Goal: Information Seeking & Learning: Learn about a topic

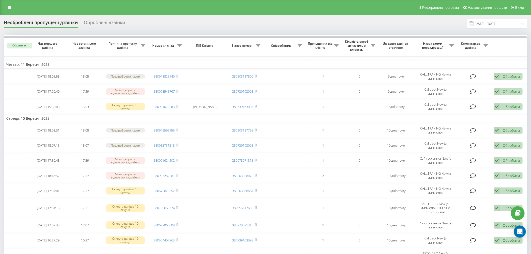
click at [94, 22] on div "Оброблені дзвінки" at bounding box center [104, 24] width 41 height 8
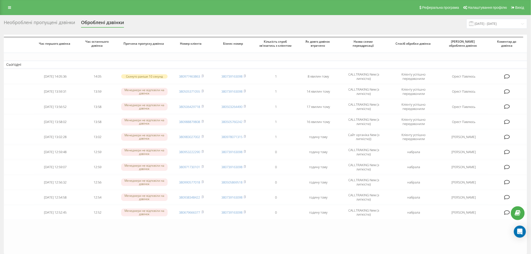
click at [35, 23] on div "Необроблені пропущені дзвінки" at bounding box center [39, 24] width 71 height 8
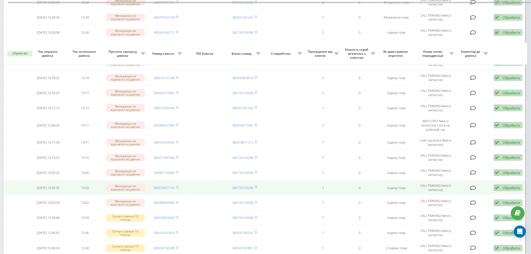
scroll to position [273, 0]
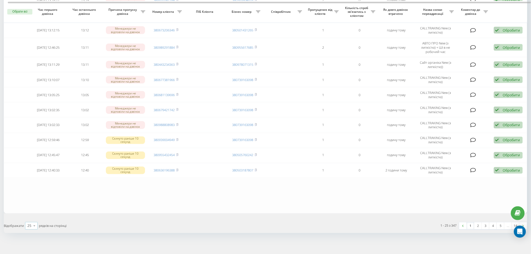
click at [35, 222] on icon at bounding box center [35, 226] width 8 height 10
click at [33, 216] on span "100" at bounding box center [30, 218] width 6 height 5
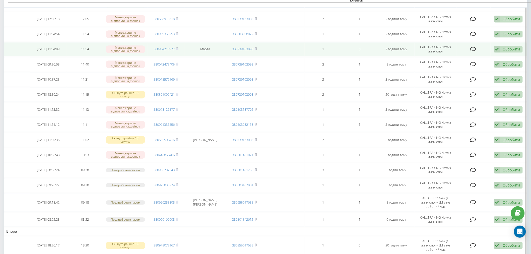
scroll to position [446, 0]
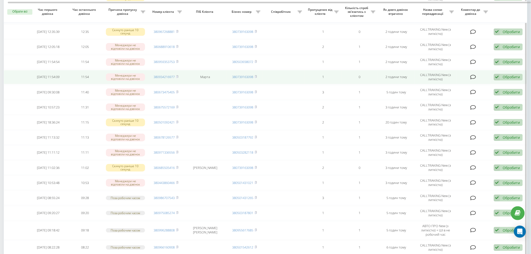
click at [177, 71] on td "380934216977" at bounding box center [166, 77] width 37 height 14
click at [179, 75] on icon at bounding box center [177, 76] width 2 height 3
click at [471, 75] on icon at bounding box center [474, 77] width 6 height 5
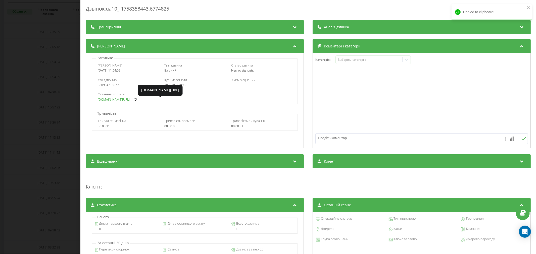
click at [113, 98] on link "[DOMAIN_NAME][URL].." at bounding box center [114, 100] width 33 height 4
click at [23, 60] on div "Дзвінок : ua10_-1758358443.6774825 Транскрипція Для AI-аналізу майбутніх дзвінк…" at bounding box center [268, 127] width 536 height 254
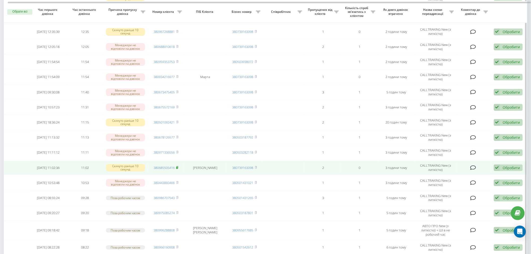
click at [178, 167] on rect at bounding box center [177, 168] width 2 height 2
click at [473, 165] on icon at bounding box center [474, 167] width 6 height 5
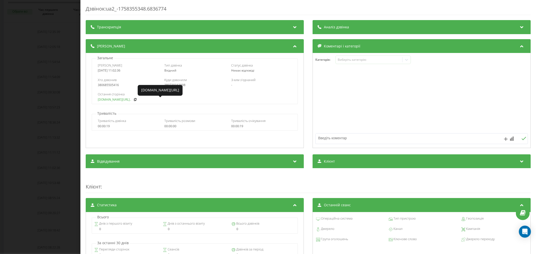
click at [107, 100] on link "[DOMAIN_NAME][URL].." at bounding box center [114, 100] width 33 height 4
click at [63, 101] on div "Дзвінок : ua2_-1758355348.6836774 Транскрипція Для AI-аналізу майбутніх дзвінкі…" at bounding box center [268, 127] width 536 height 254
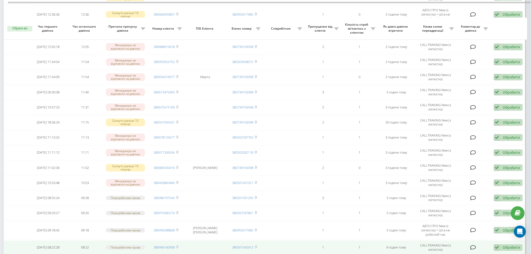
scroll to position [474, 0]
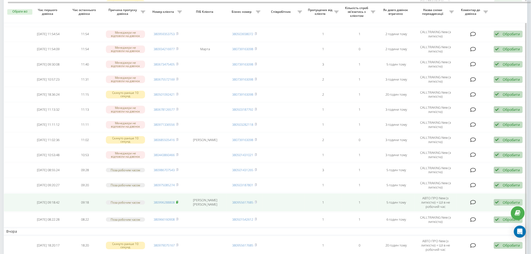
click at [178, 201] on rect at bounding box center [177, 202] width 2 height 2
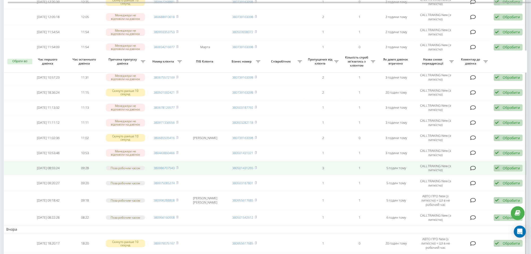
scroll to position [530, 0]
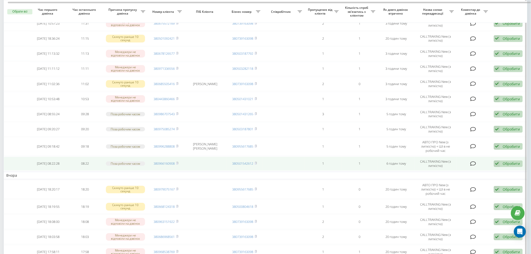
click at [475, 161] on icon at bounding box center [474, 163] width 6 height 5
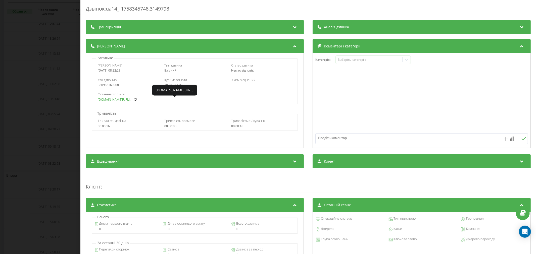
click at [105, 100] on link "[DOMAIN_NAME][URL].." at bounding box center [114, 100] width 33 height 4
click at [16, 97] on div "Дзвінок : ua14_-1758345748.3149798 Транскрипція Для AI-аналізу майбутніх дзвінк…" at bounding box center [268, 127] width 536 height 254
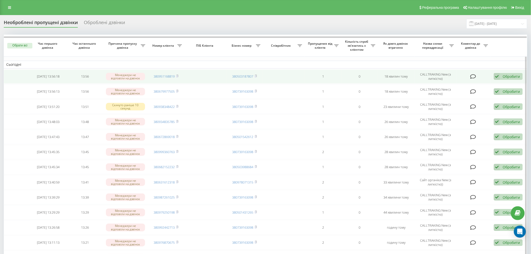
click at [473, 76] on icon at bounding box center [474, 76] width 6 height 5
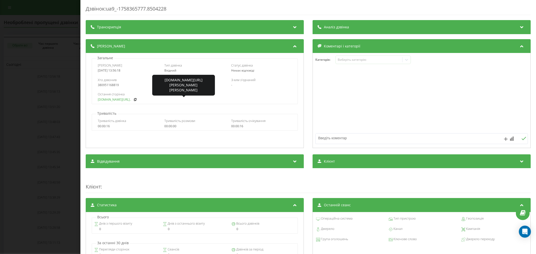
click at [107, 101] on link "[DOMAIN_NAME][URL].." at bounding box center [114, 100] width 33 height 4
click at [19, 88] on div "Дзвінок : ua9_-1758365777.8504228 Транскрипція Для AI-аналізу майбутніх дзвінкі…" at bounding box center [268, 127] width 536 height 254
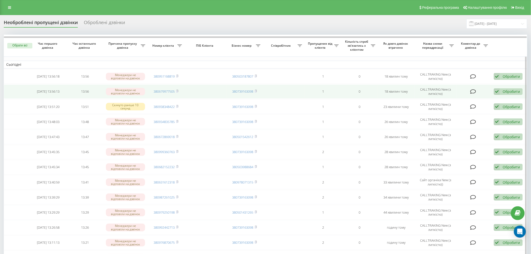
click at [474, 91] on icon at bounding box center [474, 91] width 6 height 5
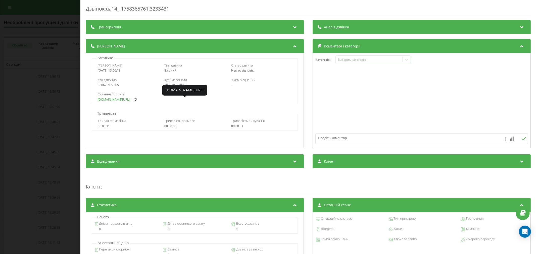
click at [110, 98] on link "[DOMAIN_NAME][URL].." at bounding box center [114, 100] width 33 height 4
click at [51, 110] on div "Дзвінок : ua14_-1758365761.3233431 Транскрипція Для AI-аналізу майбутніх дзвінк…" at bounding box center [268, 127] width 536 height 254
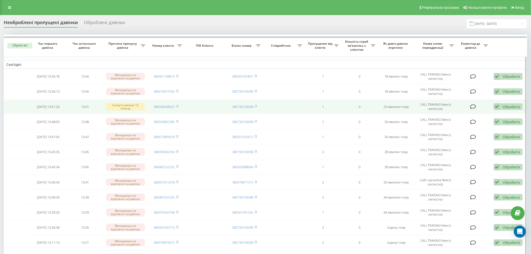
click at [473, 106] on icon at bounding box center [474, 106] width 6 height 5
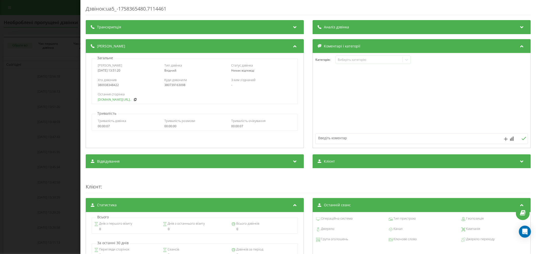
click at [104, 99] on link "[DOMAIN_NAME][URL].." at bounding box center [114, 100] width 33 height 4
click at [39, 107] on div "Дзвінок : ua5_-1758365480.7114461 Транскрипція Для AI-аналізу майбутніх дзвінкі…" at bounding box center [268, 127] width 536 height 254
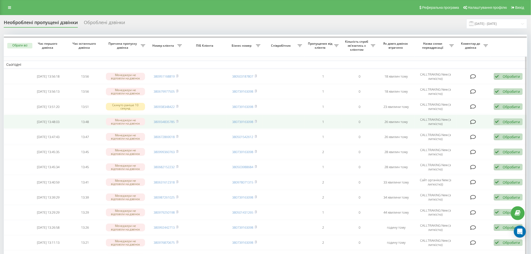
click at [474, 121] on icon at bounding box center [474, 122] width 6 height 5
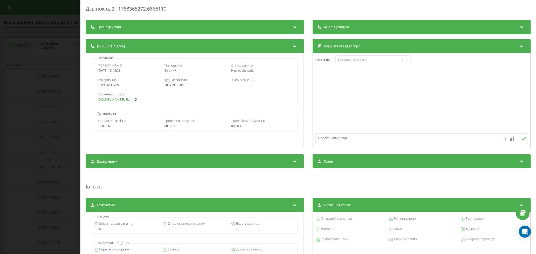
click at [118, 99] on link "[DOMAIN_NAME][URL].." at bounding box center [114, 100] width 33 height 4
click at [74, 118] on div "Дзвінок : ua2_-1758365272.6866110 Транскрипція Для AI-аналізу майбутніх дзвінкі…" at bounding box center [268, 127] width 536 height 254
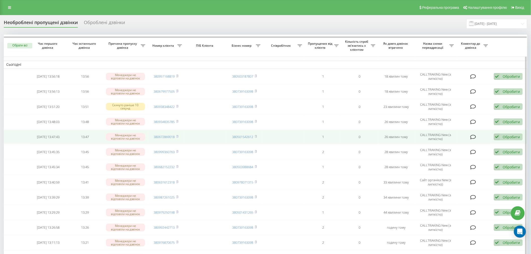
click at [473, 136] on icon at bounding box center [474, 137] width 6 height 5
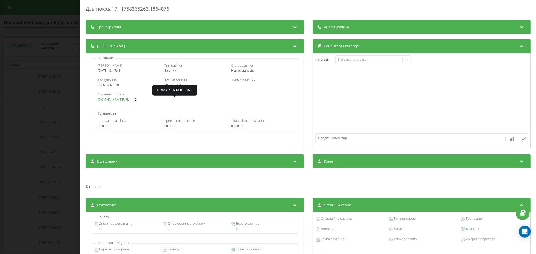
click at [114, 99] on link "[DOMAIN_NAME][URL].." at bounding box center [114, 100] width 33 height 4
click at [46, 119] on div "Дзвінок : ua17_-1758365263.1864076 Транскрипція Для AI-аналізу майбутніх дзвінк…" at bounding box center [268, 127] width 536 height 254
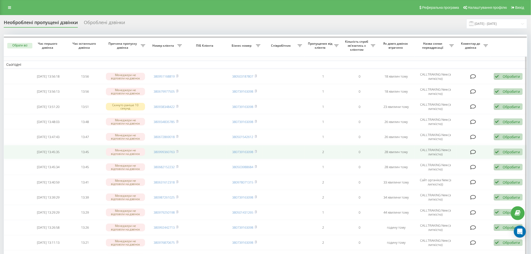
click at [477, 152] on td at bounding box center [474, 152] width 34 height 14
click at [474, 151] on icon at bounding box center [474, 152] width 6 height 5
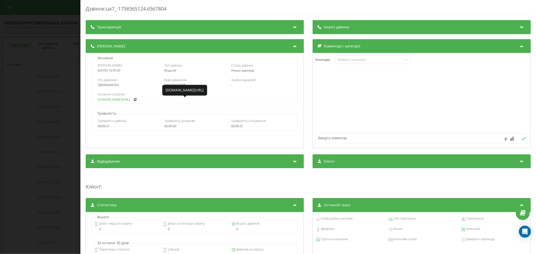
click at [104, 99] on link "[DOMAIN_NAME][URL].." at bounding box center [114, 100] width 33 height 4
click at [57, 113] on div "Дзвінок : ua7_-1758365124.6567804 Транскрипція Для AI-аналізу майбутніх дзвінкі…" at bounding box center [268, 127] width 536 height 254
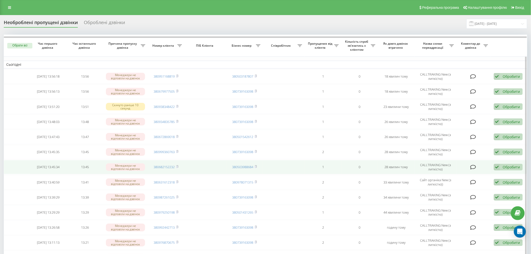
click at [474, 166] on icon at bounding box center [474, 167] width 6 height 5
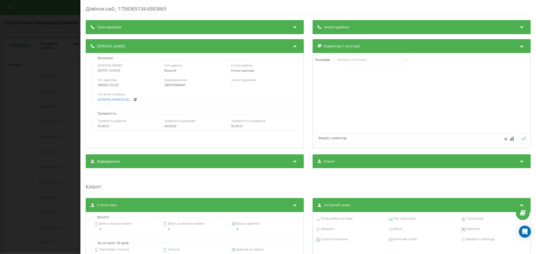
click at [61, 107] on div "Дзвінок : ua0_-1758365134.6583865 Транскрипція Для AI-аналізу майбутніх дзвінкі…" at bounding box center [268, 127] width 536 height 254
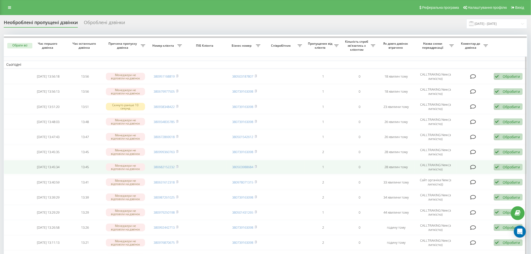
click at [476, 167] on td at bounding box center [474, 167] width 34 height 14
click at [475, 166] on icon at bounding box center [474, 167] width 6 height 5
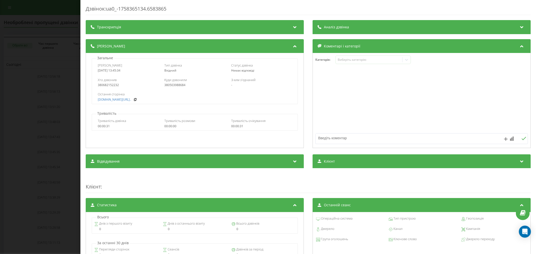
click at [62, 118] on div "Дзвінок : ua0_-1758365134.6583865 Транскрипція Для AI-аналізу майбутніх дзвінкі…" at bounding box center [268, 127] width 536 height 254
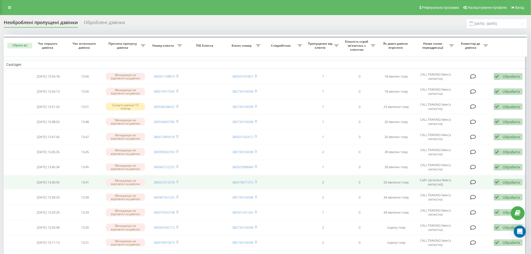
click at [473, 181] on icon at bounding box center [474, 182] width 6 height 5
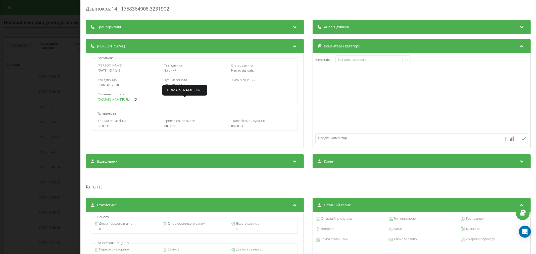
click at [107, 99] on link "[DOMAIN_NAME][URL].." at bounding box center [114, 100] width 33 height 4
copy div "0631612318"
drag, startPoint x: 120, startPoint y: 86, endPoint x: 102, endPoint y: 89, distance: 18.6
click at [102, 89] on div "Хто дзвонив 380631612318 Куди дзвонили 380978071315 З ким з'єднаний -" at bounding box center [194, 82] width 205 height 15
click at [51, 124] on div "Дзвінок : ua14_-1758364908.3231902 Транскрипція Для AI-аналізу майбутніх дзвінк…" at bounding box center [268, 127] width 536 height 254
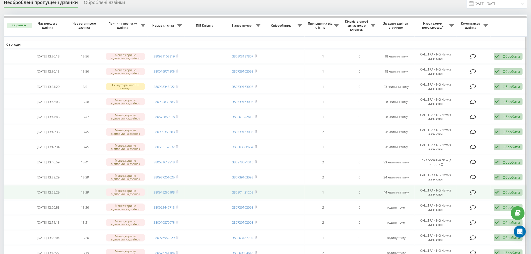
scroll to position [28, 0]
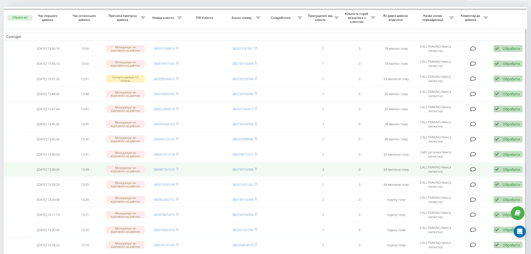
click at [473, 170] on icon at bounding box center [474, 169] width 6 height 5
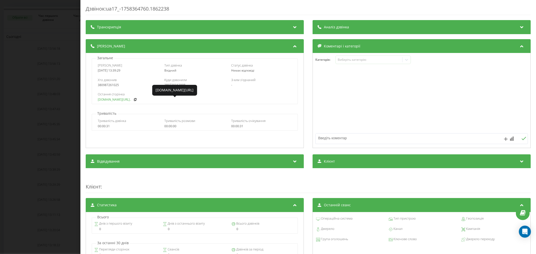
click at [108, 100] on link "[DOMAIN_NAME][URL].." at bounding box center [114, 100] width 33 height 4
click at [64, 131] on div "Дзвінок : ua17_-1758364760.1862238 Транскрипція Для AI-аналізу майбутніх дзвінк…" at bounding box center [268, 127] width 536 height 254
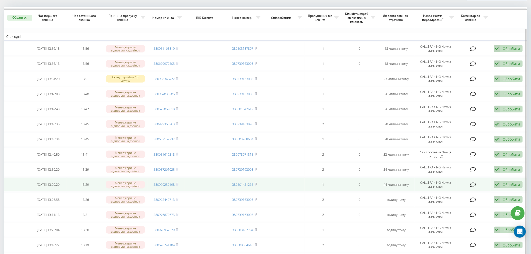
click at [475, 184] on icon at bounding box center [474, 184] width 6 height 5
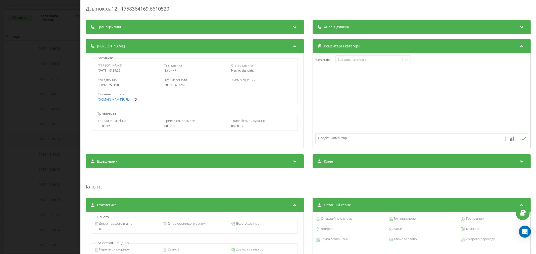
drag, startPoint x: 67, startPoint y: 141, endPoint x: 70, endPoint y: 142, distance: 3.0
click at [67, 141] on div "Дзвінок : ua12_-1758364169.6610520 Транскрипція Для AI-аналізу майбутніх дзвінк…" at bounding box center [268, 127] width 536 height 254
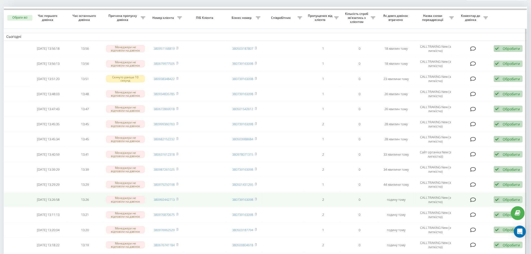
click at [476, 199] on icon at bounding box center [474, 199] width 6 height 5
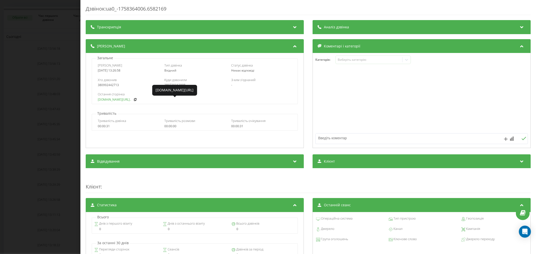
click at [117, 100] on link "[DOMAIN_NAME][URL].." at bounding box center [114, 100] width 33 height 4
click at [59, 139] on div "Дзвінок : ua0_-1758364006.6582169 Транскрипція Для AI-аналізу майбутніх дзвінкі…" at bounding box center [268, 127] width 536 height 254
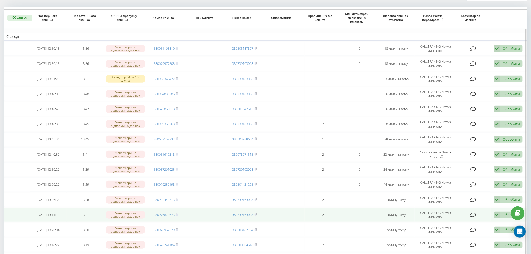
click at [474, 212] on icon at bounding box center [474, 214] width 6 height 5
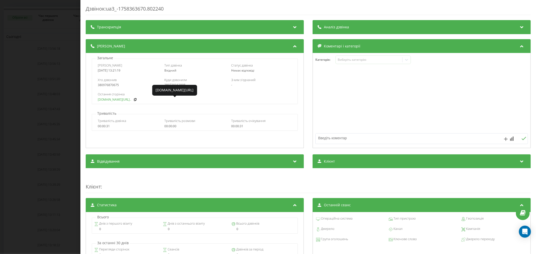
click at [102, 99] on link "[DOMAIN_NAME][URL].." at bounding box center [114, 100] width 33 height 4
click at [60, 153] on div "Дзвінок : ua3_-1758363670.802240 Транскрипція Для AI-аналізу майбутніх дзвінків…" at bounding box center [268, 127] width 536 height 254
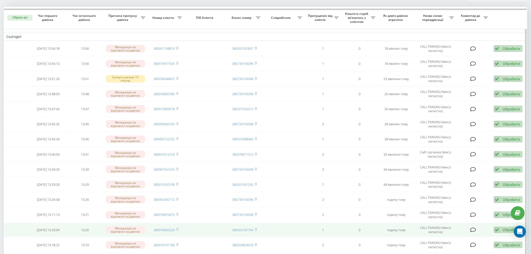
click at [473, 228] on icon at bounding box center [474, 230] width 6 height 5
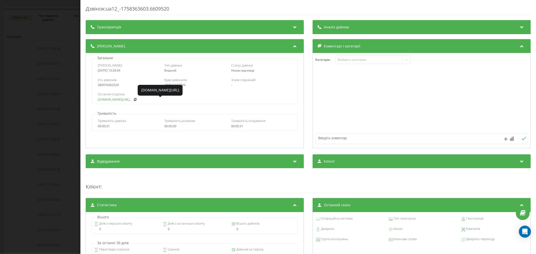
click at [107, 101] on link "[DOMAIN_NAME][URL].." at bounding box center [114, 100] width 33 height 4
drag, startPoint x: 58, startPoint y: 188, endPoint x: 157, endPoint y: 217, distance: 103.1
click at [58, 188] on div "Дзвінок : ua12_-1758363603.6609520 Транскрипція Для AI-аналізу майбутніх дзвінк…" at bounding box center [268, 127] width 536 height 254
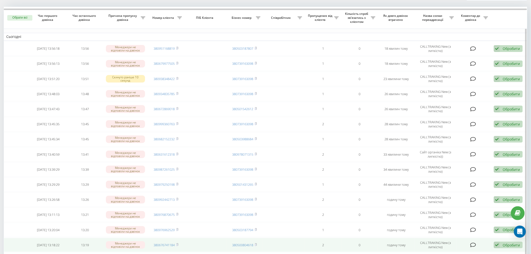
click at [473, 243] on icon at bounding box center [474, 245] width 6 height 5
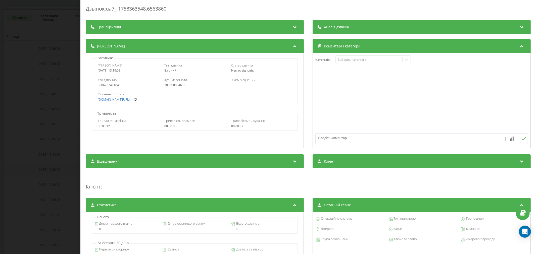
drag, startPoint x: 46, startPoint y: 170, endPoint x: 70, endPoint y: 169, distance: 23.9
click at [46, 170] on div "Дзвінок : ua7_-1758363548.6563860 Транскрипція Для AI-аналізу майбутніх дзвінкі…" at bounding box center [268, 127] width 536 height 254
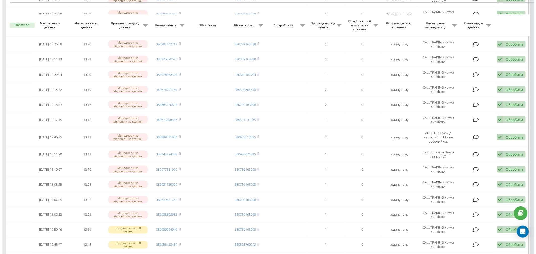
scroll to position [251, 0]
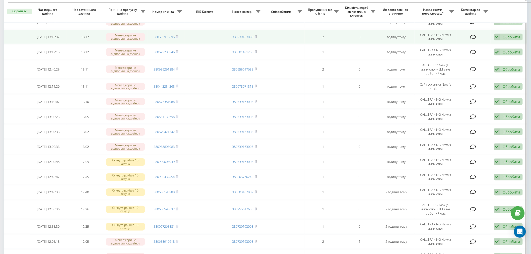
click at [474, 35] on icon at bounding box center [474, 37] width 6 height 5
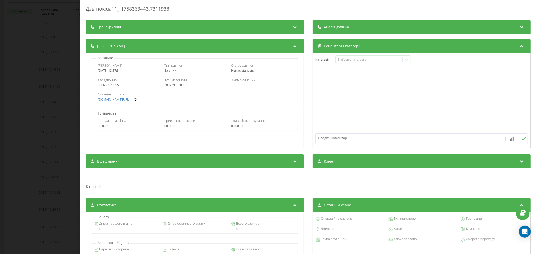
click at [72, 103] on div "Дзвінок : ua11_-1758363443.7311938 Транскрипція Для AI-аналізу майбутніх дзвінк…" at bounding box center [268, 127] width 536 height 254
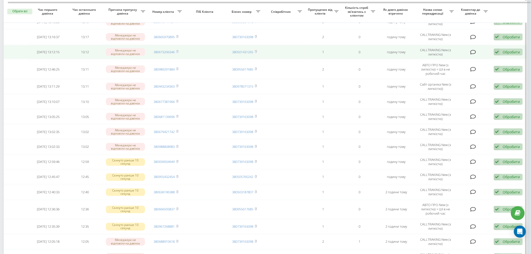
click at [475, 50] on icon at bounding box center [474, 52] width 6 height 5
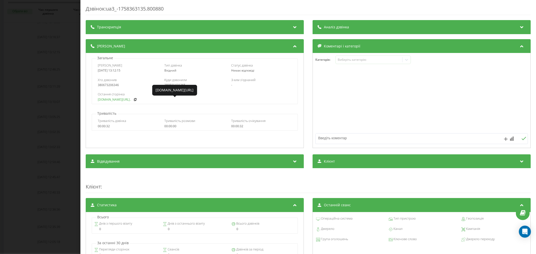
click at [111, 100] on link "[DOMAIN_NAME][URL].." at bounding box center [114, 100] width 33 height 4
click at [76, 102] on div "Дзвінок : ua3_-1758363135.800880 Транскрипція Для AI-аналізу майбутніх дзвінків…" at bounding box center [268, 127] width 536 height 254
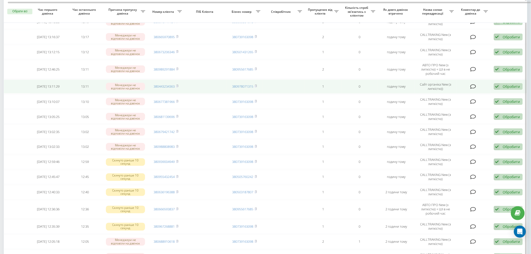
click at [474, 85] on icon at bounding box center [474, 86] width 6 height 5
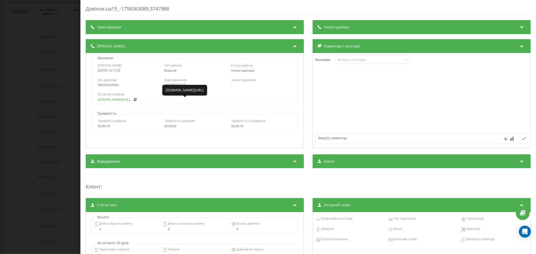
click at [113, 98] on link "[DOMAIN_NAME][URL].." at bounding box center [114, 100] width 33 height 4
click at [64, 103] on div "Дзвінок : ua15_-1758363089.3747988 Транскрипція Для AI-аналізу майбутніх дзвінк…" at bounding box center [268, 127] width 536 height 254
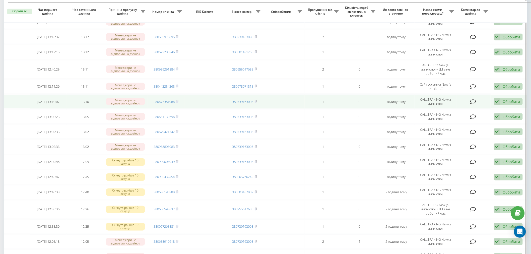
click at [471, 99] on icon at bounding box center [474, 101] width 6 height 5
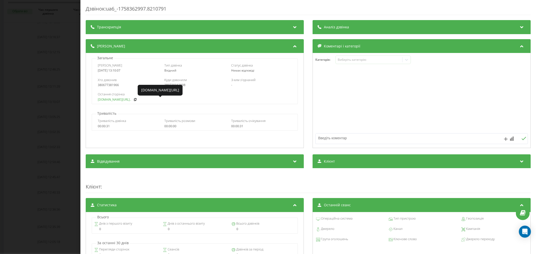
click at [112, 99] on link "[DOMAIN_NAME][URL].." at bounding box center [114, 100] width 33 height 4
click at [53, 130] on div "Дзвінок : ua6_-1758362997.8210791 Транскрипція Для AI-аналізу майбутніх дзвінкі…" at bounding box center [268, 127] width 536 height 254
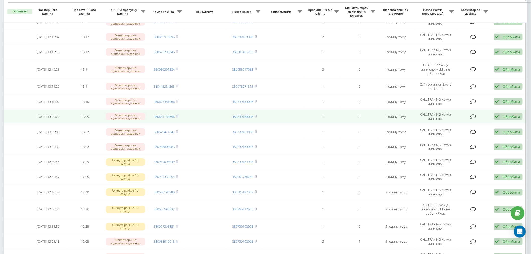
click at [470, 113] on td at bounding box center [474, 117] width 34 height 14
click at [472, 114] on icon at bounding box center [474, 116] width 6 height 5
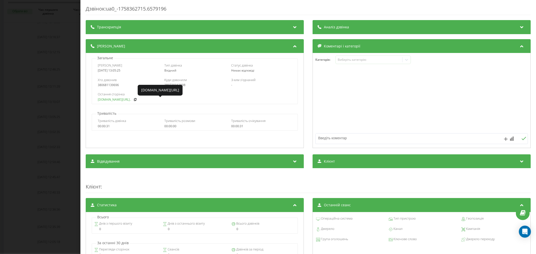
click at [112, 100] on link "[DOMAIN_NAME][URL].." at bounding box center [114, 100] width 33 height 4
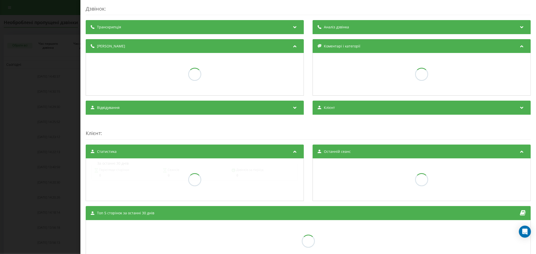
click at [49, 107] on div "Дзвінок : Транскрипція Аналіз дзвінка Деталі дзвінка Коментарі і категорії Відв…" at bounding box center [268, 127] width 536 height 254
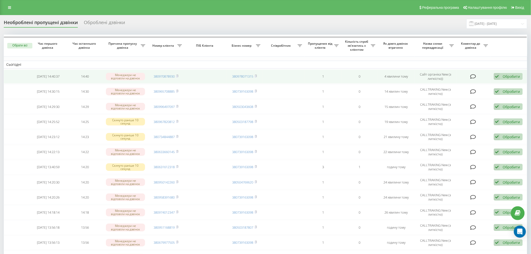
click at [476, 75] on icon at bounding box center [474, 76] width 6 height 5
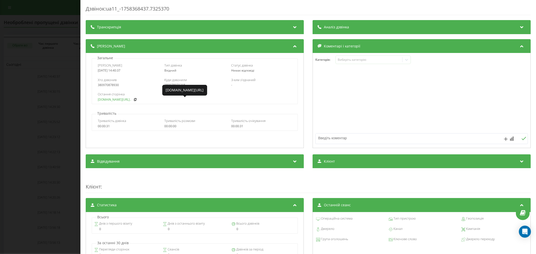
click at [106, 101] on link "[DOMAIN_NAME][URL].." at bounding box center [114, 100] width 33 height 4
click at [75, 71] on div "Дзвінок : ua11_-1758368437.7325370 Транскрипція Для AI-аналізу майбутніх дзвінк…" at bounding box center [268, 127] width 536 height 254
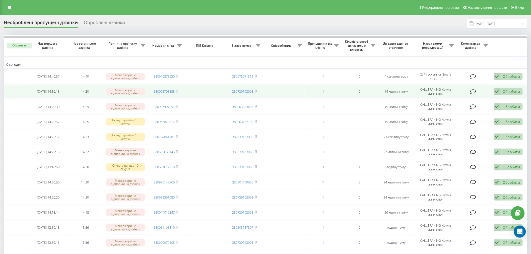
click at [477, 91] on td at bounding box center [474, 92] width 34 height 14
click at [475, 91] on icon at bounding box center [474, 91] width 6 height 5
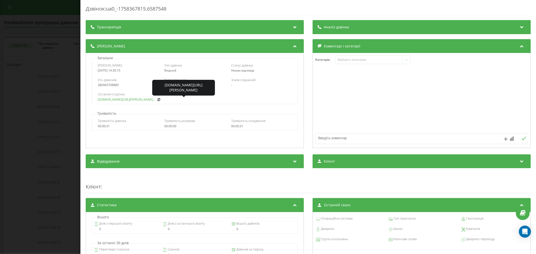
click at [105, 99] on link "fix-parts.in.ua/ru/citro..." at bounding box center [126, 100] width 57 height 4
click at [59, 81] on div "Дзвінок : ua0_-1758367815.6587548 Транскрипція Для AI-аналізу майбутніх дзвінкі…" at bounding box center [268, 127] width 536 height 254
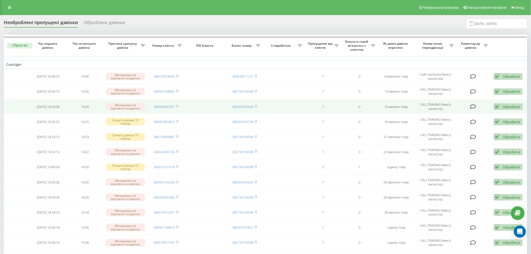
click at [476, 107] on icon at bounding box center [474, 106] width 6 height 5
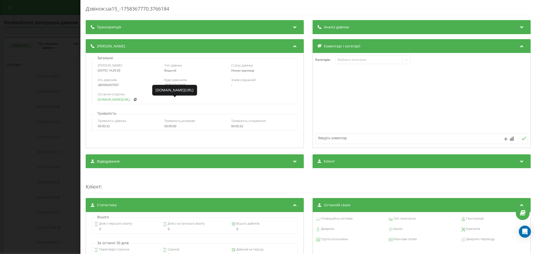
click at [106, 100] on link "fix-parts.in.ua/dvigun-n..." at bounding box center [114, 100] width 33 height 4
click at [66, 95] on div "Дзвінок : ua15_-1758367770.3766184 Транскрипція Для AI-аналізу майбутніх дзвінк…" at bounding box center [268, 127] width 536 height 254
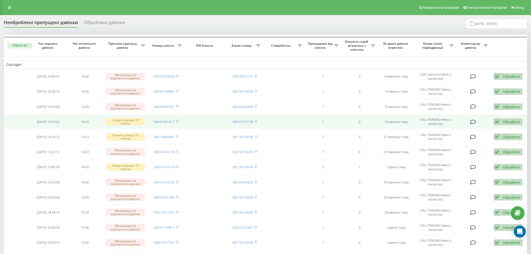
click at [471, 121] on icon at bounding box center [474, 122] width 6 height 5
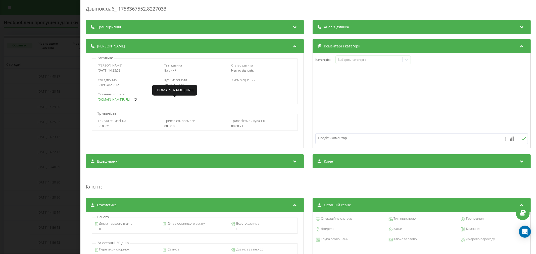
click at [114, 100] on link "fix-parts.in.ua/vw-golf-..." at bounding box center [114, 100] width 33 height 4
click at [57, 127] on div "Дзвінок : ua6_-1758367552.8227033 Транскрипція Для AI-аналізу майбутніх дзвінкі…" at bounding box center [268, 127] width 536 height 254
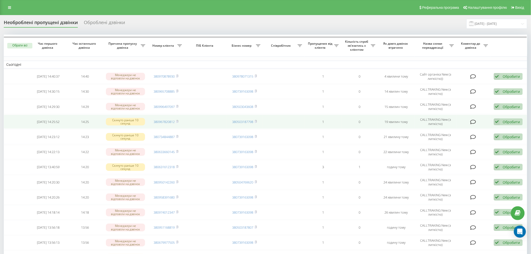
click at [475, 122] on icon at bounding box center [474, 122] width 6 height 5
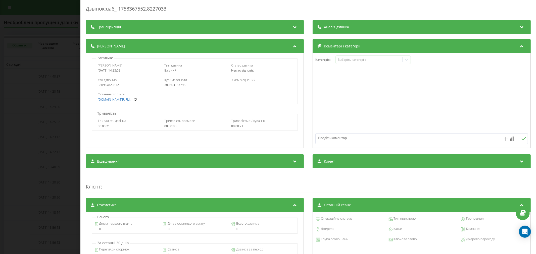
click at [71, 131] on div "Дзвінок : ua6_-1758367552.8227033 Транскрипція Для AI-аналізу майбутніх дзвінкі…" at bounding box center [268, 127] width 536 height 254
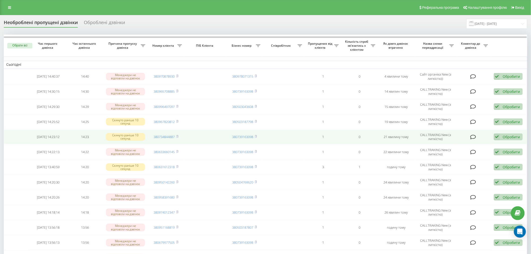
click at [475, 135] on icon at bounding box center [474, 137] width 6 height 5
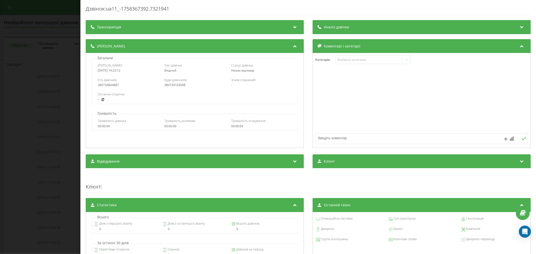
click at [59, 117] on div "Дзвінок : ua11_-1758367392.7321941 Транскрипція Для AI-аналізу майбутніх дзвінк…" at bounding box center [268, 127] width 536 height 254
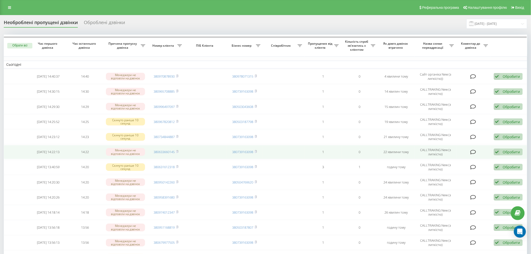
click at [471, 152] on icon at bounding box center [474, 152] width 6 height 5
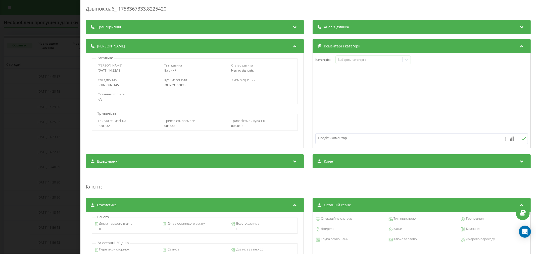
click at [62, 133] on div "Дзвінок : ua6_-1758367333.8225420 Транскрипція Для AI-аналізу майбутніх дзвінкі…" at bounding box center [268, 127] width 536 height 254
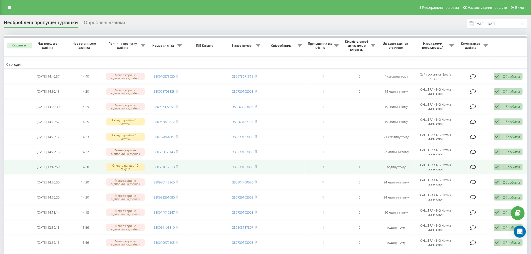
click at [473, 167] on icon at bounding box center [474, 167] width 6 height 5
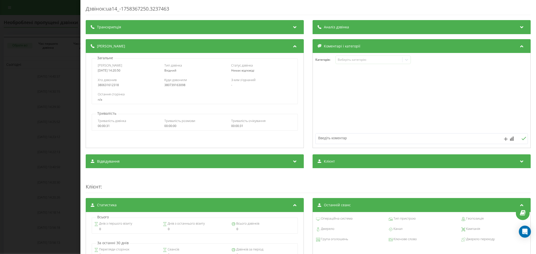
click at [44, 132] on div "Дзвінок : ua14_-1758367250.3237463 Транскрипція Для AI-аналізу майбутніх дзвінк…" at bounding box center [268, 127] width 536 height 254
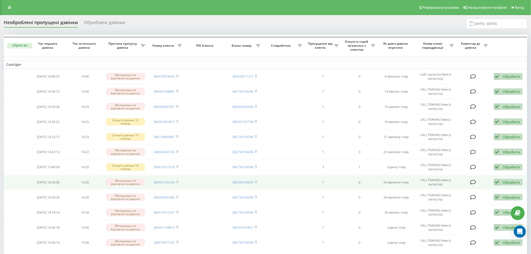
click at [474, 182] on icon at bounding box center [474, 182] width 6 height 5
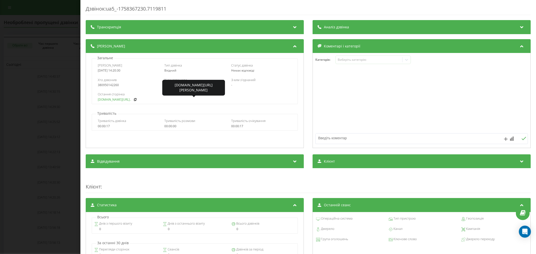
click at [108, 100] on link "fix-parts.in.ua/kapot-dv..." at bounding box center [114, 100] width 33 height 4
click at [65, 92] on div "Дзвінок : ua5_-1758367230.7119811 Транскрипція Для AI-аналізу майбутніх дзвінкі…" at bounding box center [268, 127] width 536 height 254
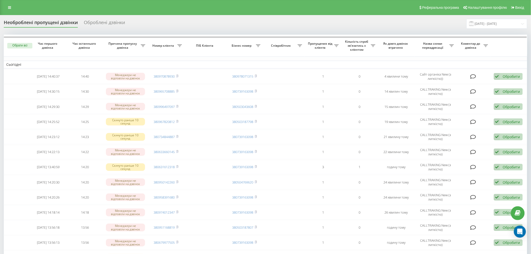
click at [111, 23] on div "Оброблені дзвінки" at bounding box center [104, 24] width 41 height 8
